Goal: Transaction & Acquisition: Purchase product/service

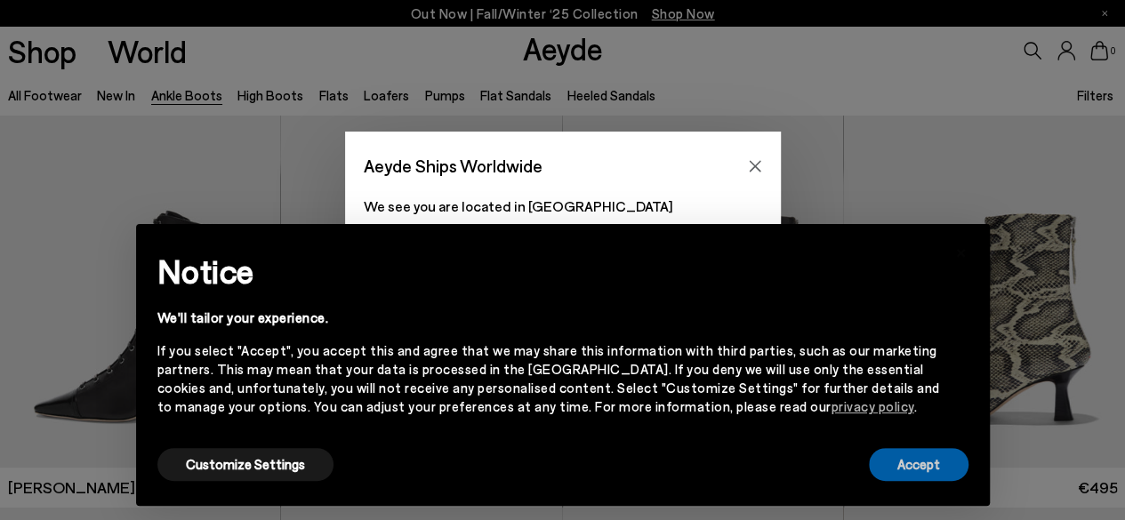
click at [910, 459] on button "Accept" at bounding box center [919, 464] width 100 height 33
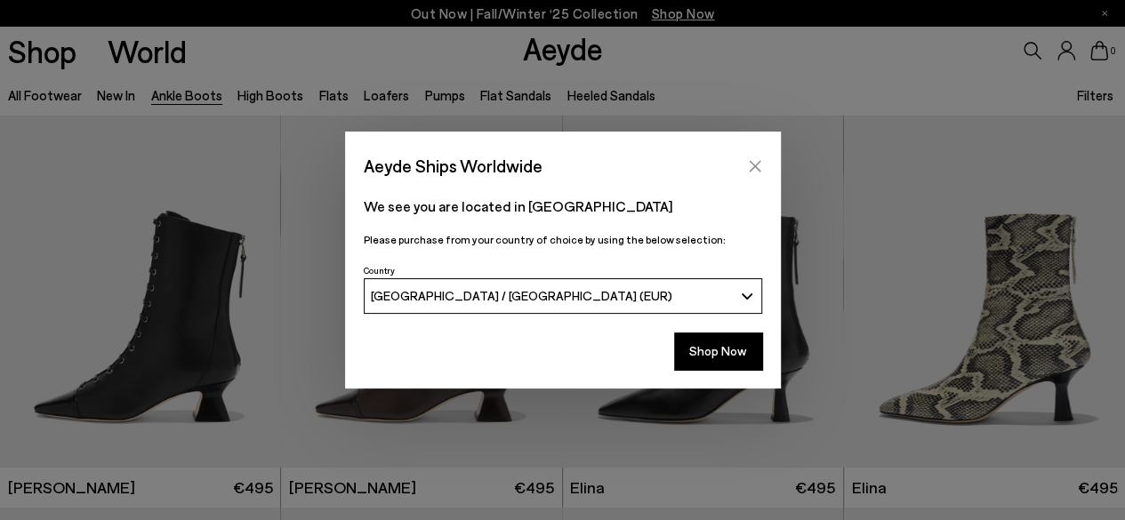
click at [754, 163] on icon "Close" at bounding box center [755, 166] width 14 height 14
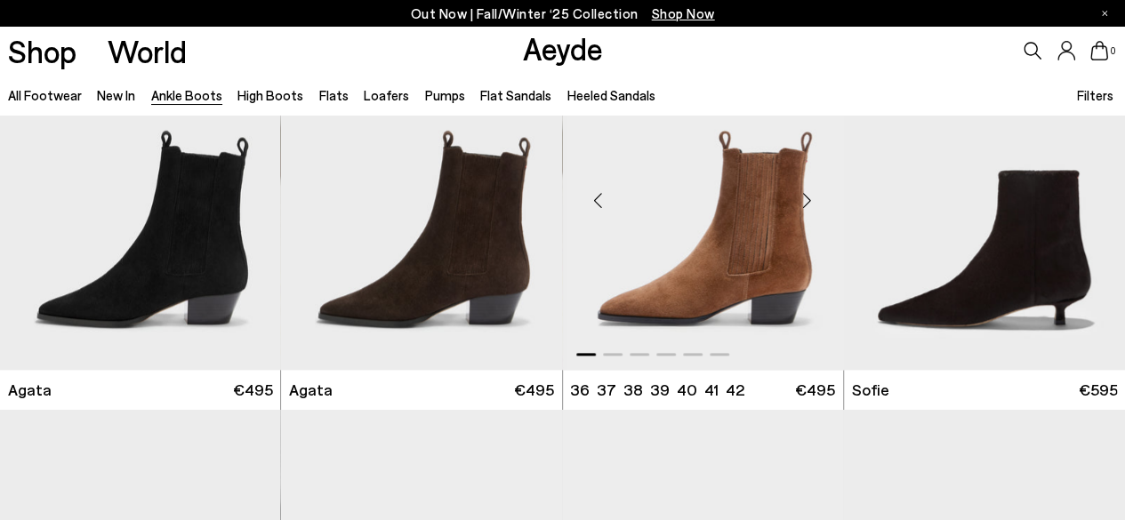
scroll to position [889, 0]
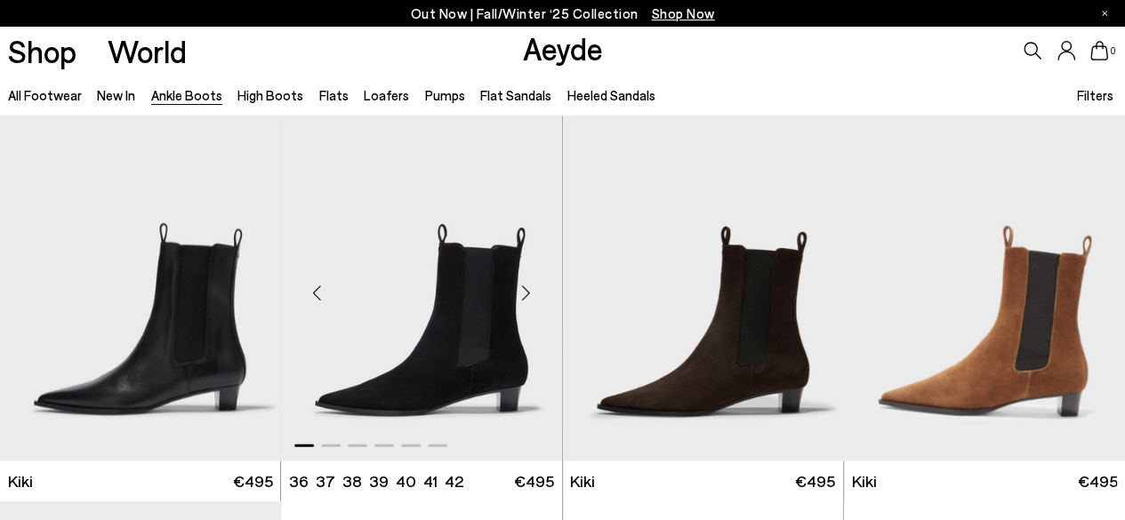
scroll to position [2045, 0]
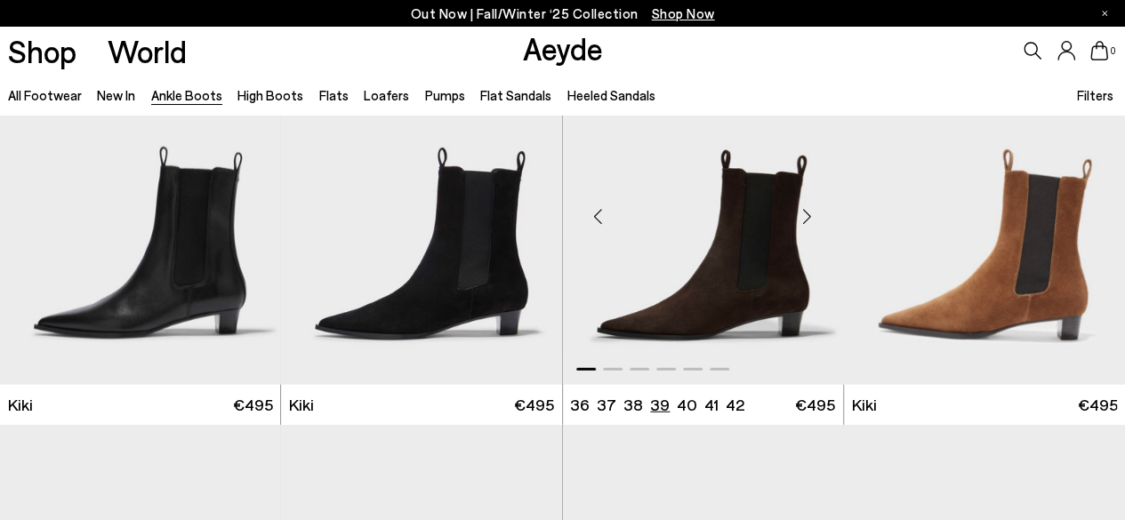
click at [657, 404] on li "39" at bounding box center [660, 405] width 20 height 22
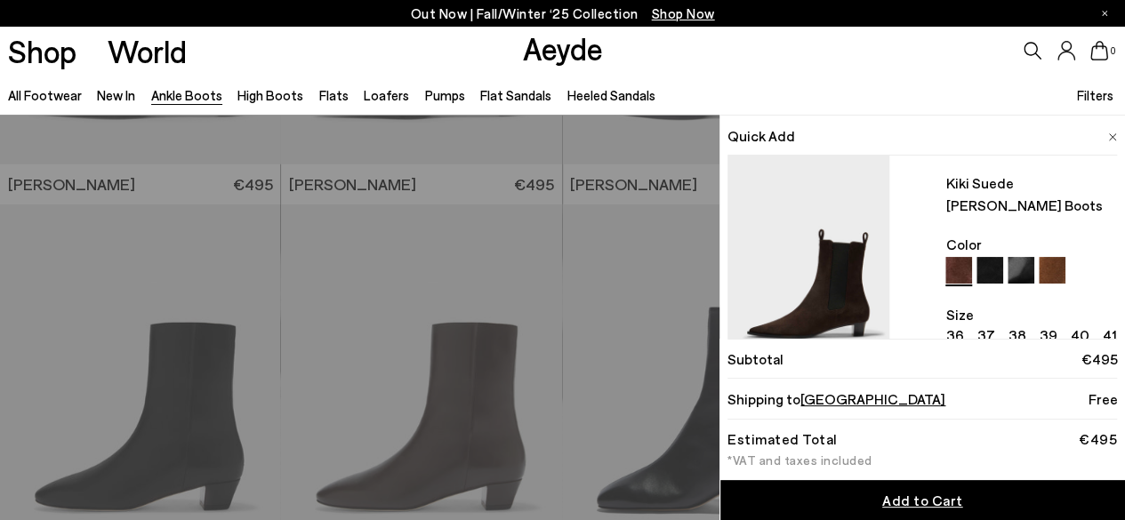
scroll to position [2668, 0]
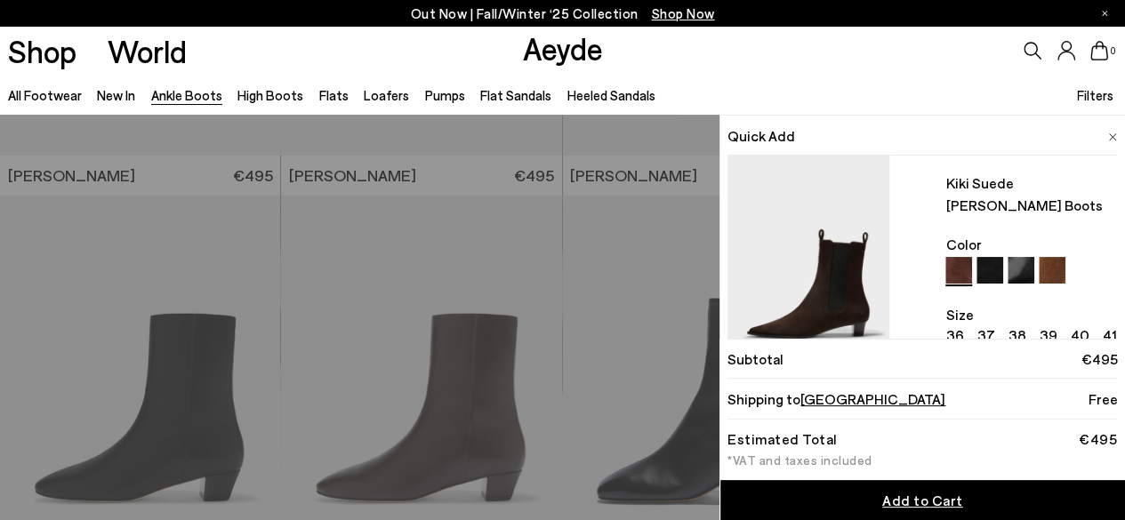
click at [955, 492] on link "Add to Cart" at bounding box center [922, 500] width 405 height 40
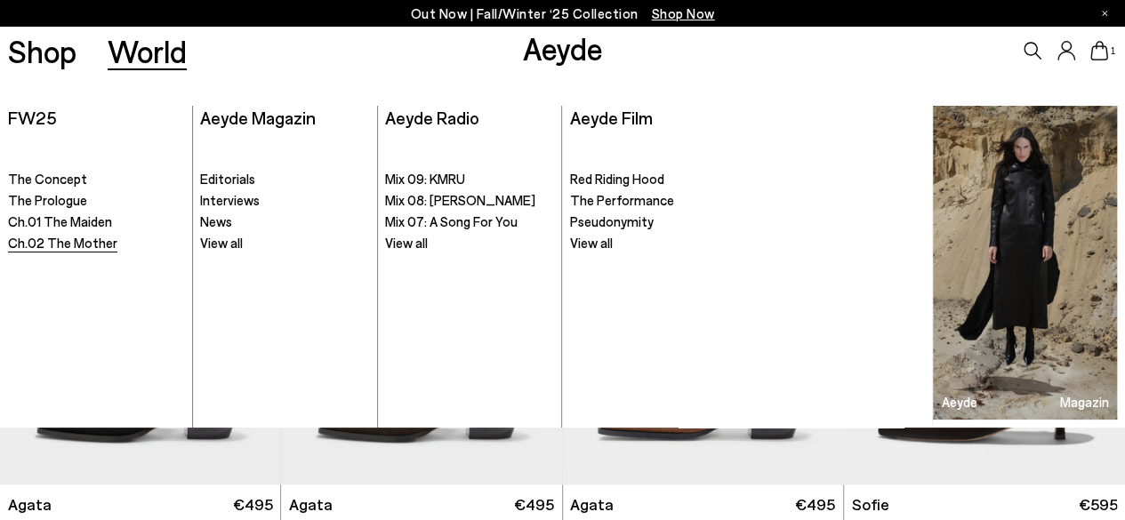
scroll to position [800, 0]
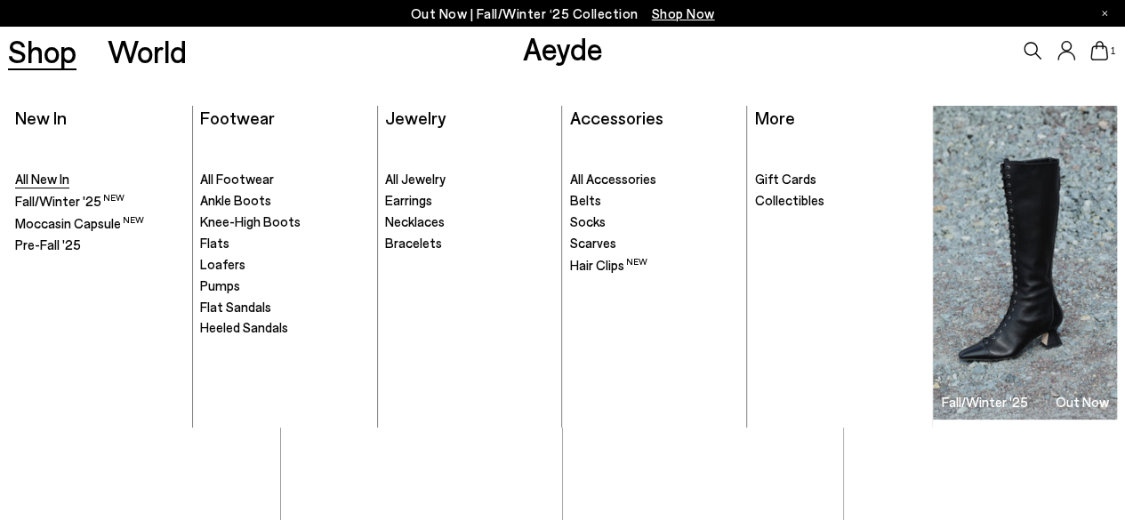
scroll to position [4843, 0]
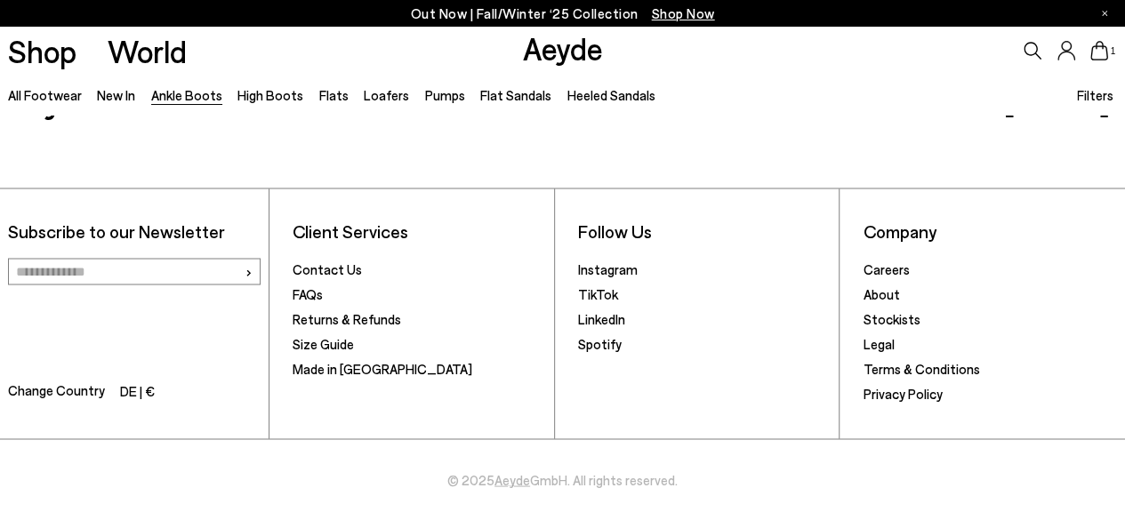
click at [358, 348] on li "Size Guide" at bounding box center [419, 345] width 253 height 25
click at [340, 341] on link "Size Guide" at bounding box center [323, 343] width 61 height 16
